Goal: Navigation & Orientation: Find specific page/section

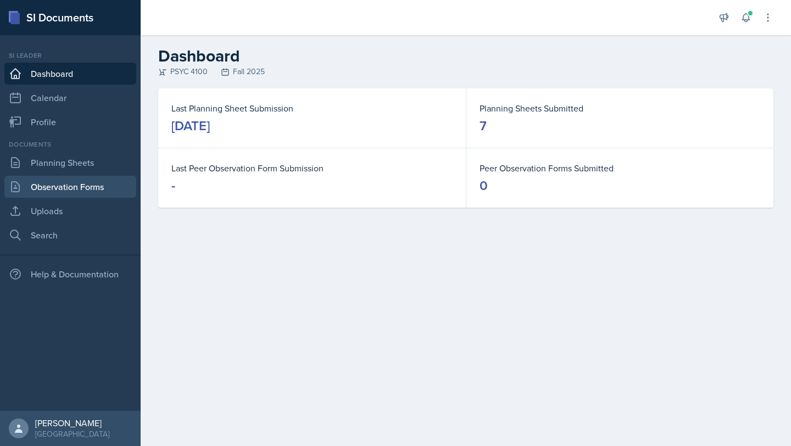
click at [99, 191] on link "Observation Forms" at bounding box center [70, 187] width 132 height 22
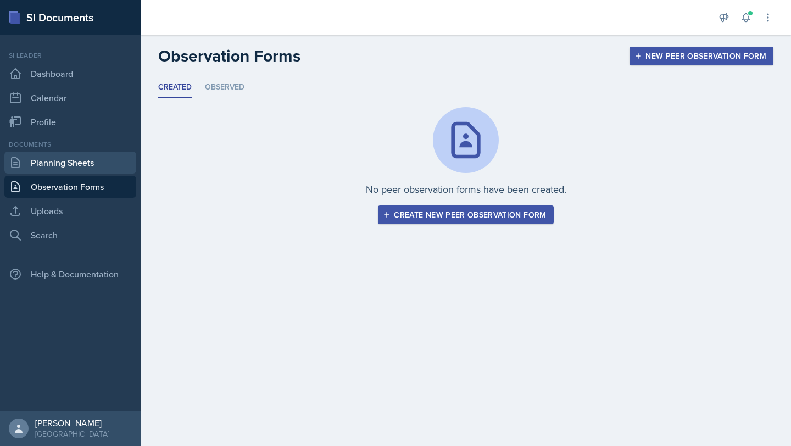
click at [96, 165] on link "Planning Sheets" at bounding box center [70, 163] width 132 height 22
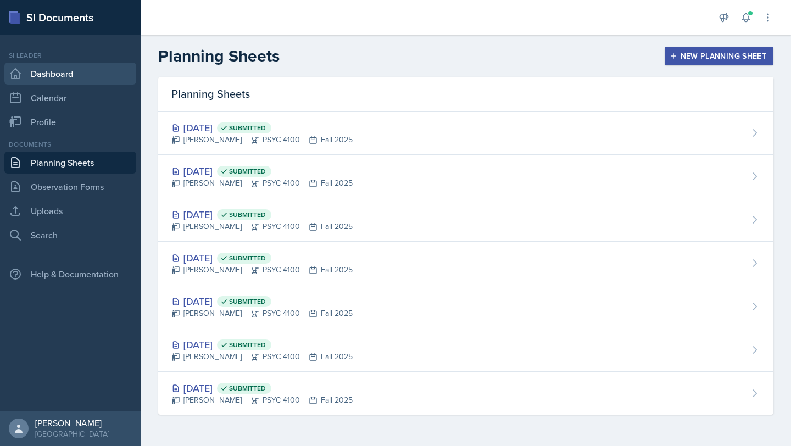
click at [70, 73] on link "Dashboard" at bounding box center [70, 74] width 132 height 22
